Goal: Book appointment/travel/reservation

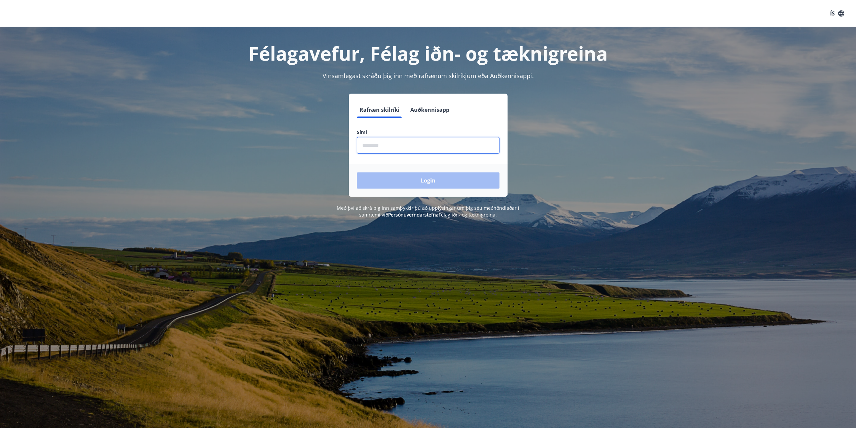
click at [383, 148] on input "phone" at bounding box center [428, 145] width 143 height 16
type input "********"
click at [357, 172] on button "Login" at bounding box center [428, 180] width 143 height 16
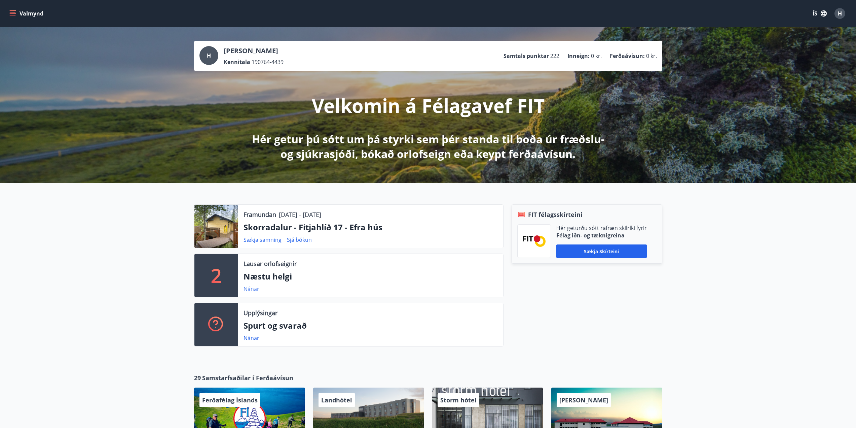
click at [251, 288] on link "Nánar" at bounding box center [252, 288] width 16 height 7
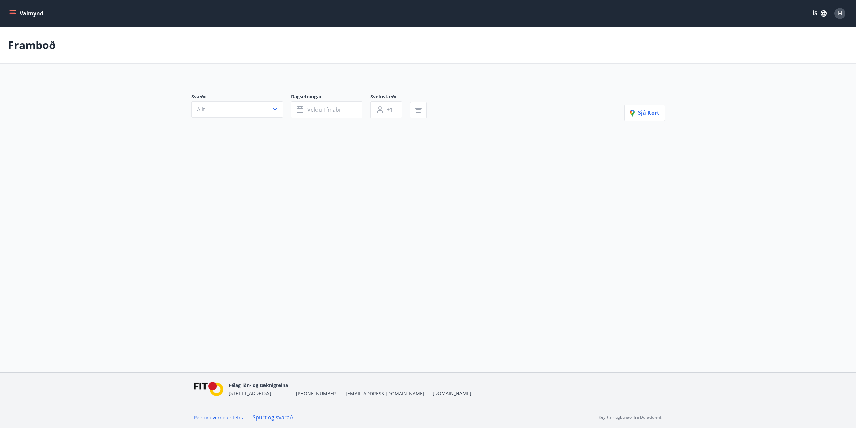
type input "*"
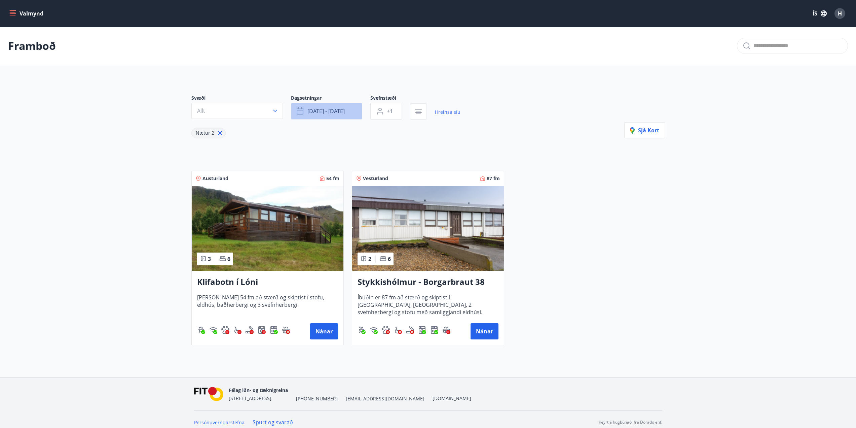
click at [344, 110] on span "sep 19 - sep 22" at bounding box center [326, 110] width 37 height 7
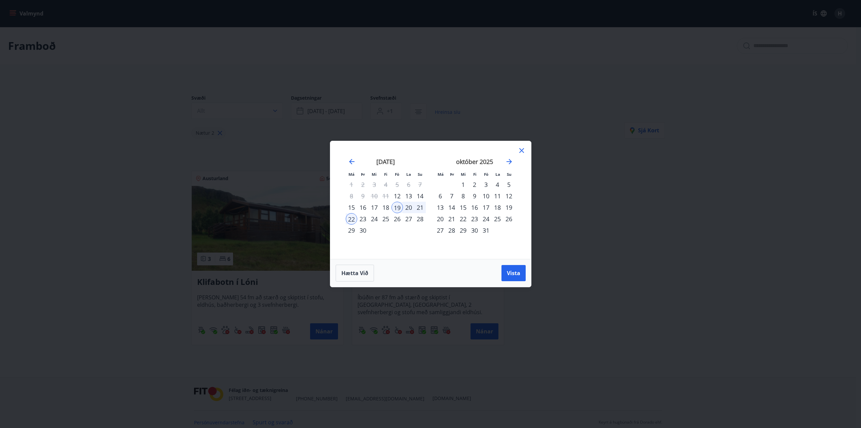
click at [487, 184] on div "3" at bounding box center [486, 184] width 11 height 11
click at [486, 228] on div "31" at bounding box center [486, 229] width 11 height 11
click at [512, 274] on span "Vista" at bounding box center [513, 272] width 13 height 7
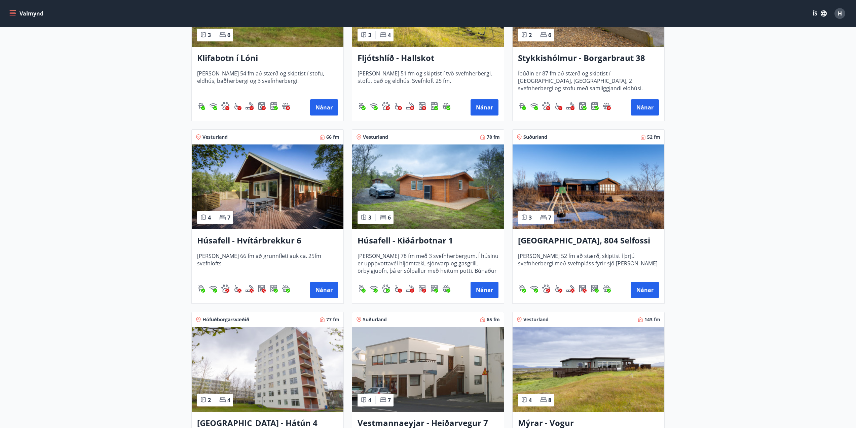
scroll to position [236, 0]
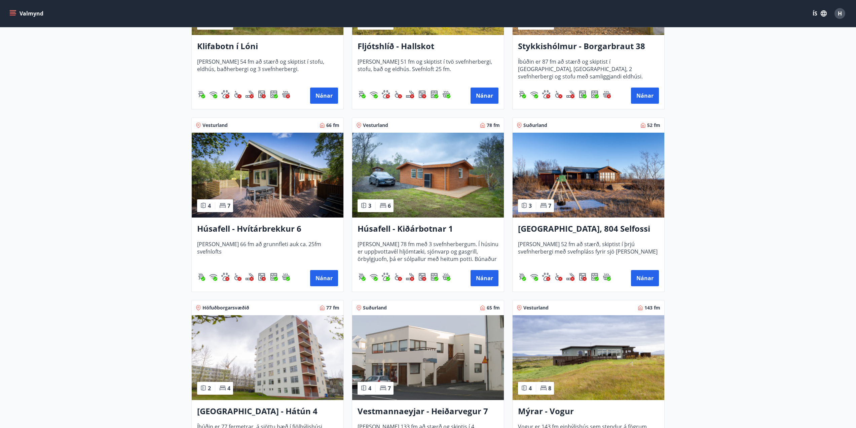
click at [243, 228] on h3 "Húsafell - Hvítárbrekkur 6" at bounding box center [267, 229] width 141 height 12
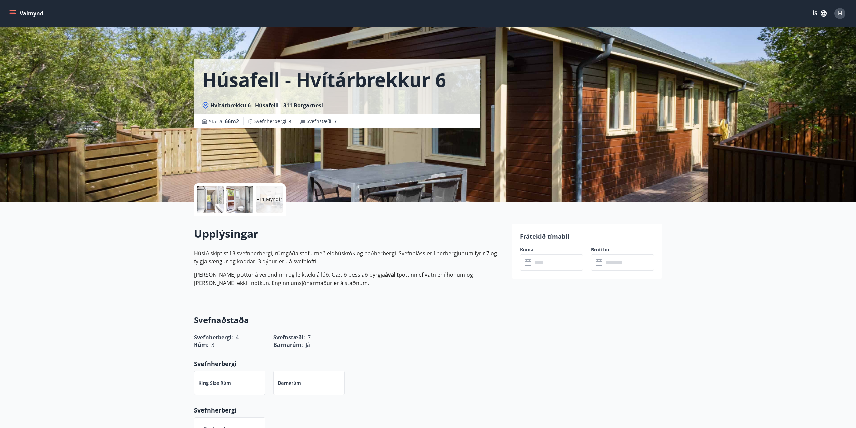
click at [12, 11] on icon "menu" at bounding box center [12, 13] width 7 height 7
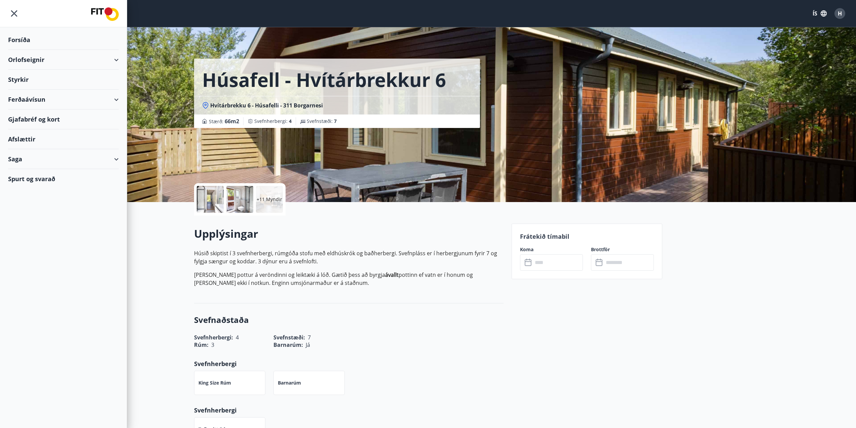
click at [114, 58] on div "Orlofseignir" at bounding box center [63, 60] width 111 height 20
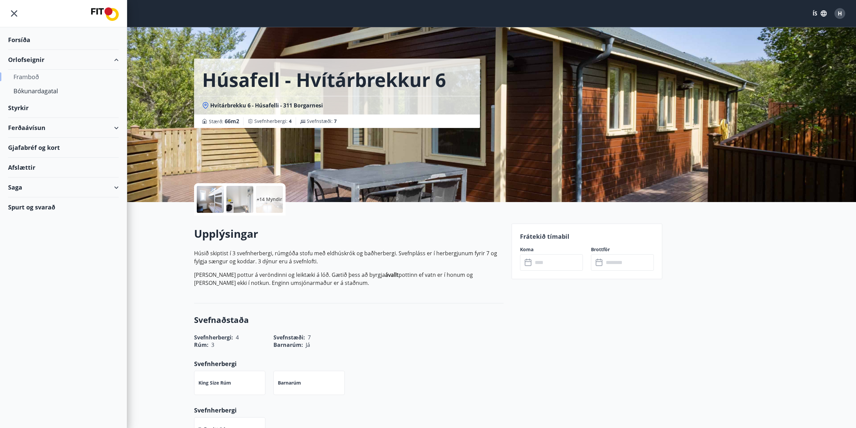
click at [31, 76] on div "Framboð" at bounding box center [63, 77] width 100 height 14
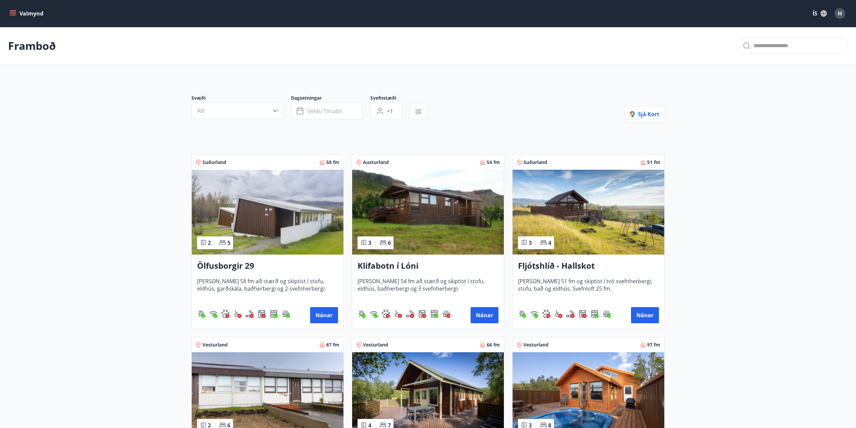
click at [14, 13] on icon "menu" at bounding box center [13, 13] width 7 height 1
click at [416, 112] on icon "button" at bounding box center [418, 112] width 7 height 1
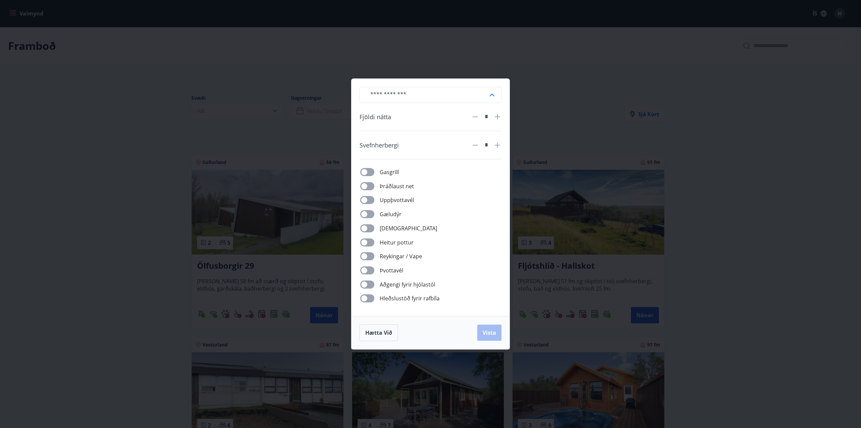
click at [170, 180] on div "​ Fjöldi nátta * Svefnherbergi * Gasgrill Þráðlaust net Uppþvottavél Gæludýr Þu…" at bounding box center [430, 214] width 861 height 428
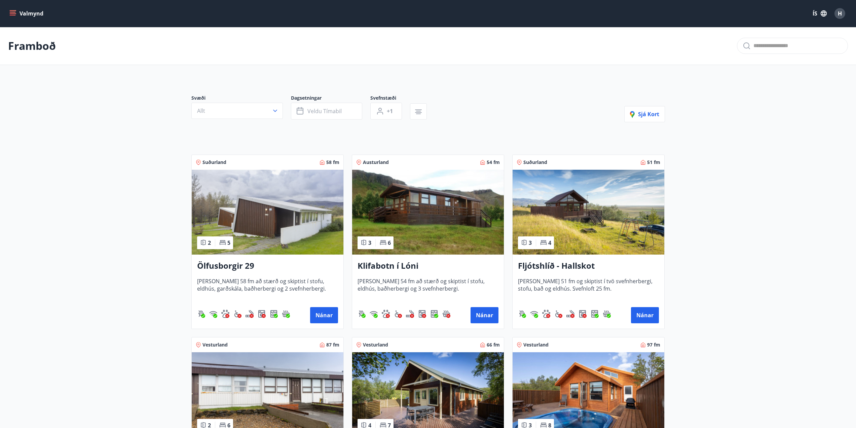
click at [12, 13] on icon "menu" at bounding box center [13, 13] width 7 height 1
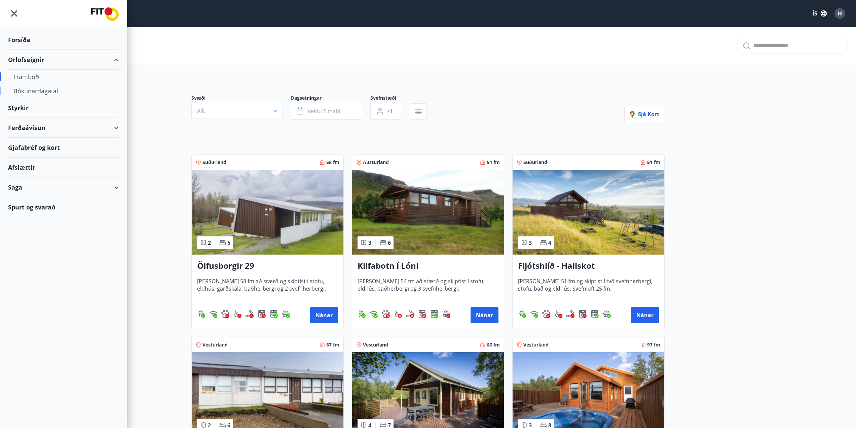
click at [46, 92] on div "Bókunardagatal" at bounding box center [63, 91] width 100 height 14
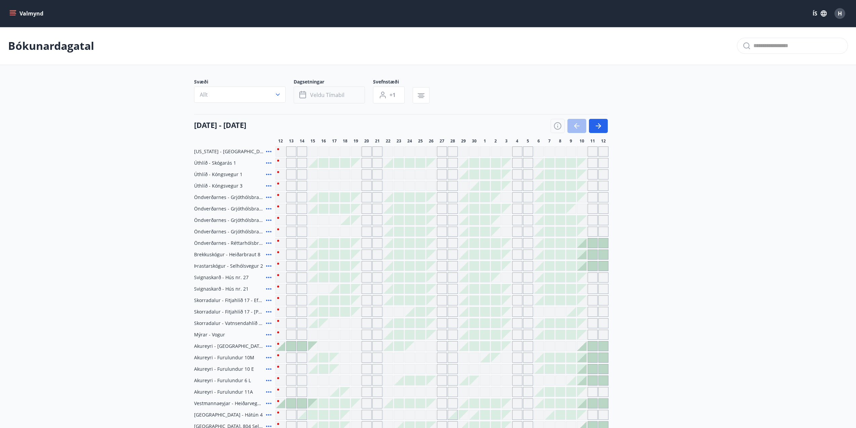
click at [318, 96] on span "Veldu tímabil" at bounding box center [327, 94] width 34 height 7
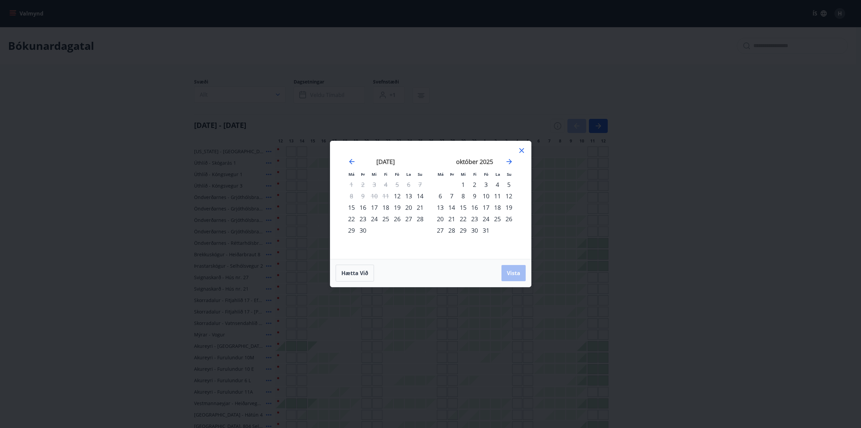
click at [463, 184] on div "1" at bounding box center [463, 184] width 11 height 11
click at [482, 228] on div "31" at bounding box center [486, 229] width 11 height 11
click at [511, 273] on span "Vista" at bounding box center [513, 272] width 13 height 7
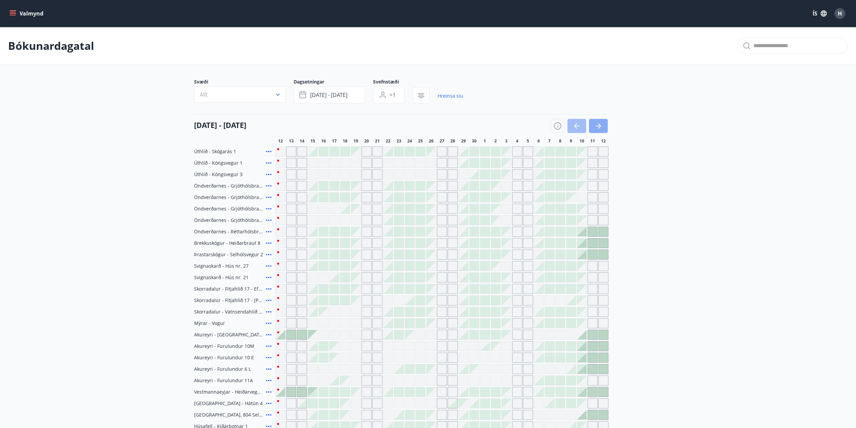
click at [602, 126] on icon "button" at bounding box center [599, 126] width 8 height 8
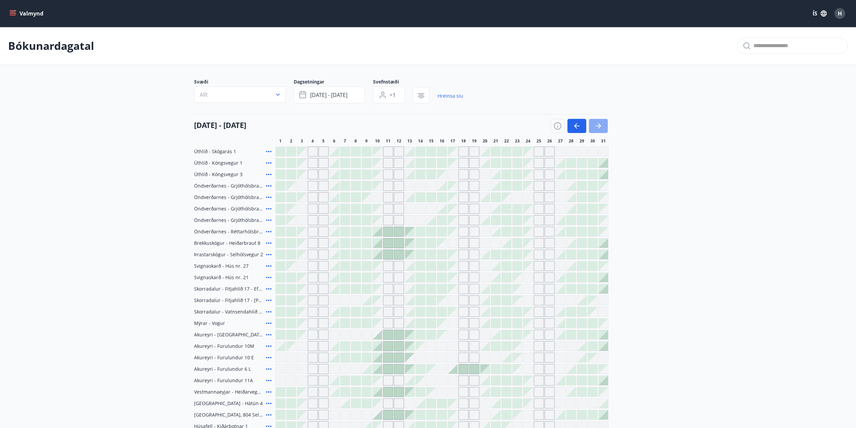
click at [600, 125] on icon "button" at bounding box center [599, 125] width 3 height 5
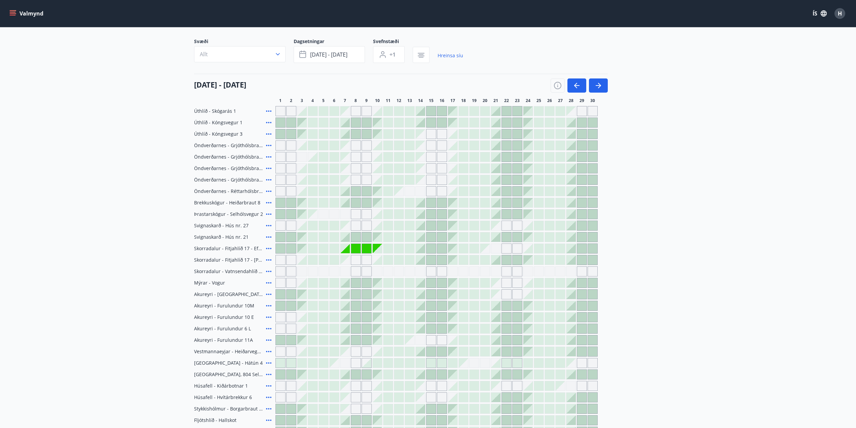
scroll to position [32, 0]
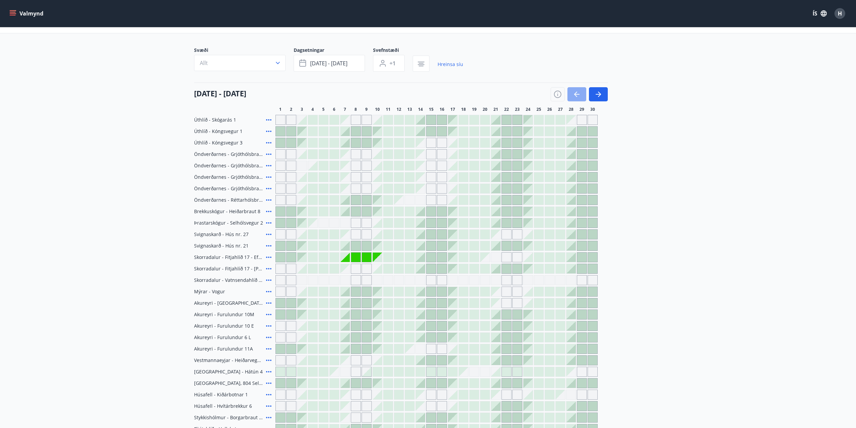
click at [579, 93] on icon "button" at bounding box center [577, 94] width 8 height 8
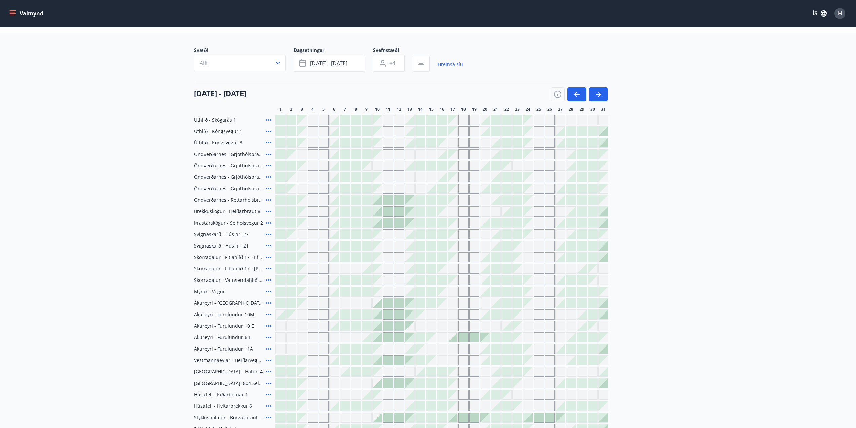
click at [379, 212] on div at bounding box center [377, 211] width 9 height 9
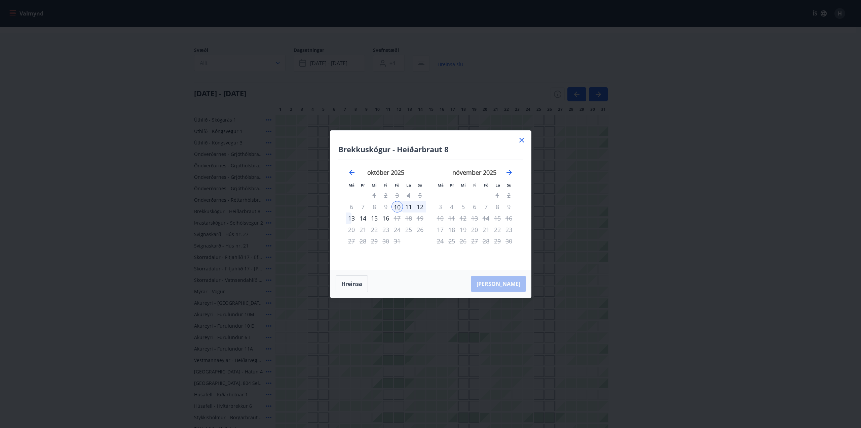
click at [395, 208] on div "10" at bounding box center [397, 206] width 11 height 11
click at [351, 219] on div "13" at bounding box center [351, 217] width 11 height 11
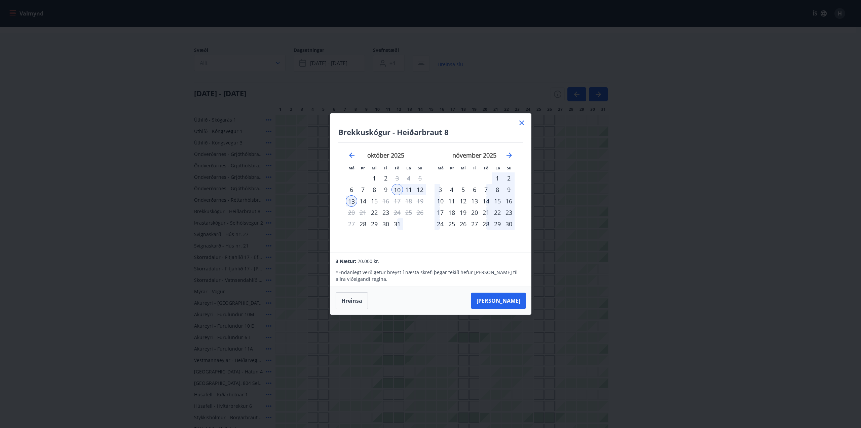
click at [396, 187] on div "10" at bounding box center [397, 189] width 11 height 11
click at [417, 189] on div "12" at bounding box center [420, 189] width 11 height 11
click at [419, 188] on div "12" at bounding box center [420, 189] width 11 height 11
click at [347, 300] on button "Hreinsa" at bounding box center [352, 300] width 32 height 17
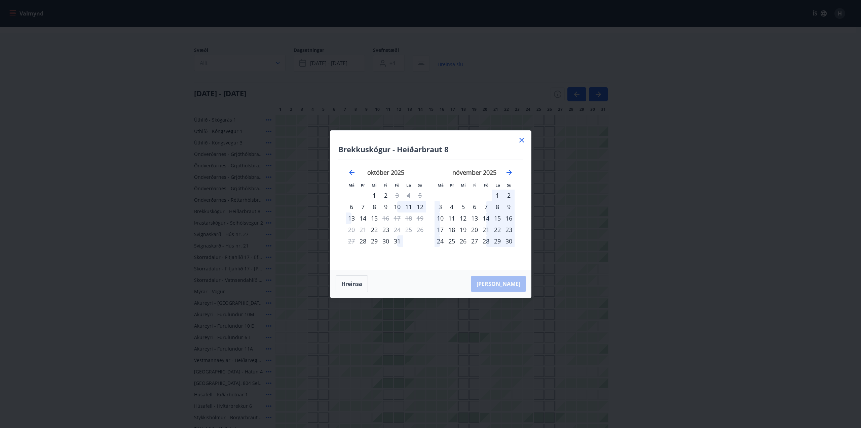
click at [524, 139] on icon at bounding box center [522, 140] width 8 height 8
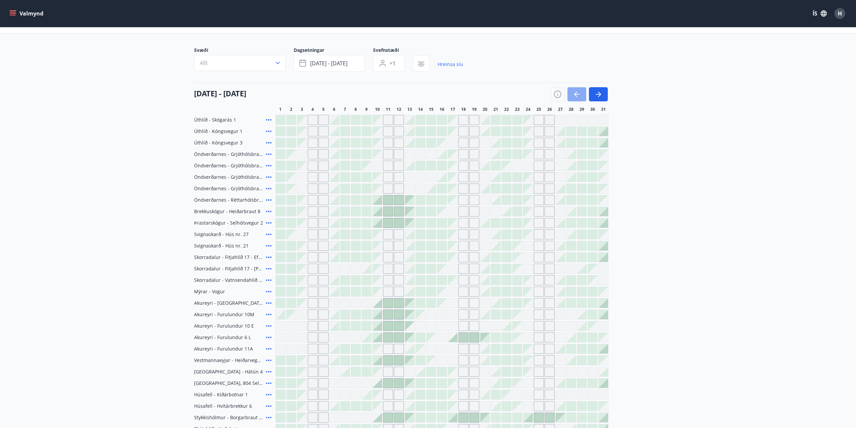
click at [578, 95] on icon "button" at bounding box center [576, 94] width 5 height 1
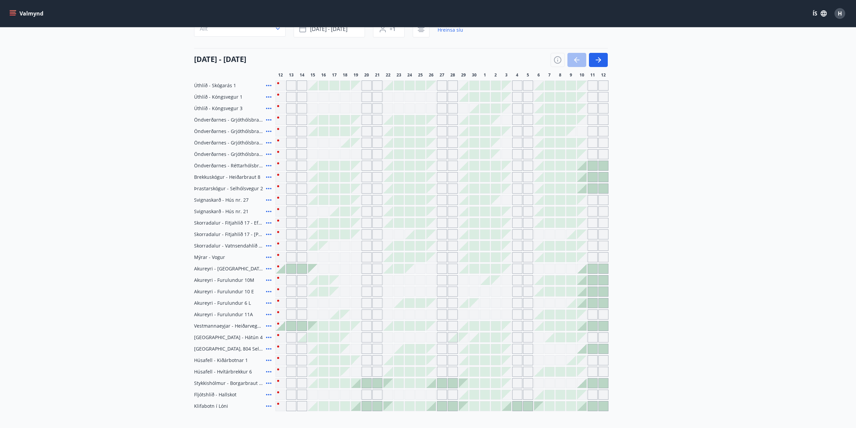
scroll to position [65, 0]
drag, startPoint x: 601, startPoint y: 60, endPoint x: 275, endPoint y: 71, distance: 326.6
click at [601, 60] on icon "button" at bounding box center [599, 61] width 8 height 8
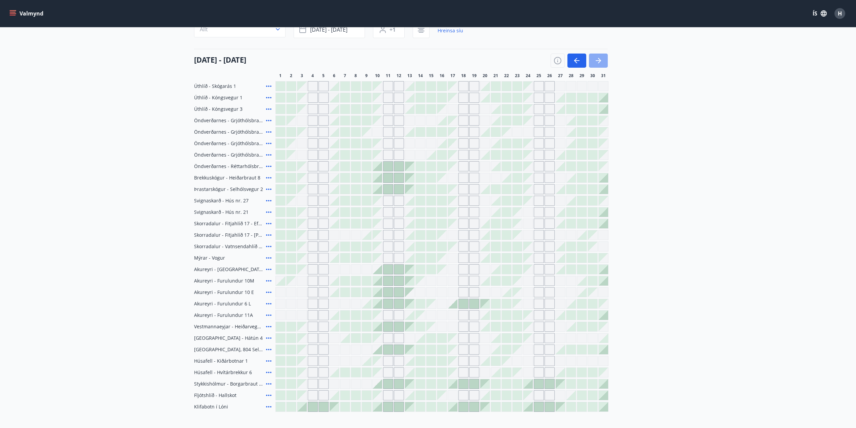
click at [602, 59] on icon "button" at bounding box center [599, 61] width 8 height 8
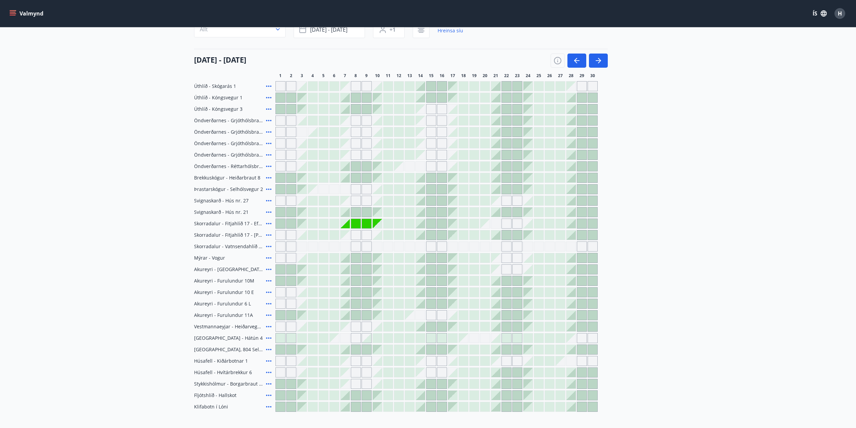
click at [346, 214] on div at bounding box center [345, 211] width 9 height 9
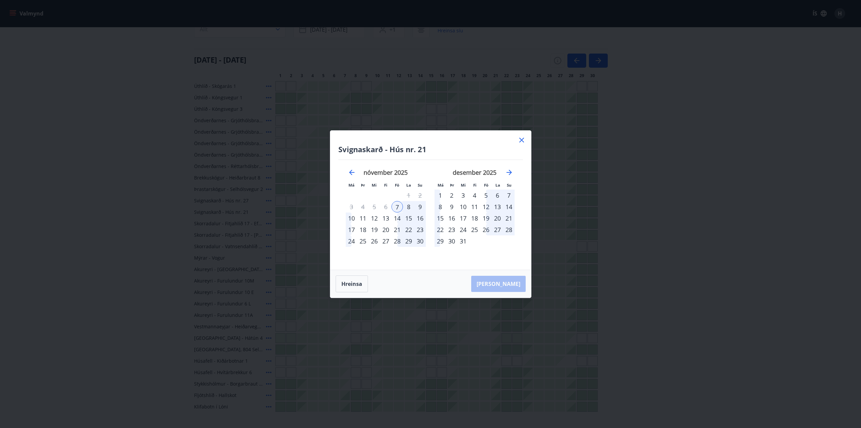
click at [521, 139] on icon at bounding box center [522, 140] width 5 height 5
